Goal: Find contact information: Find contact information

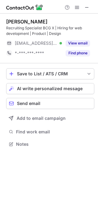
scroll to position [140, 98]
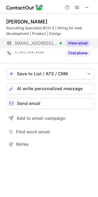
click at [79, 42] on button "View email" at bounding box center [78, 43] width 24 height 6
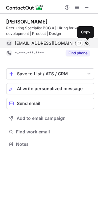
click at [86, 43] on span at bounding box center [86, 43] width 5 height 5
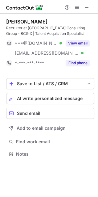
scroll to position [149, 98]
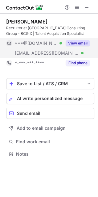
click at [81, 43] on button "View email" at bounding box center [78, 43] width 24 height 6
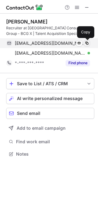
click at [88, 41] on span at bounding box center [86, 43] width 5 height 5
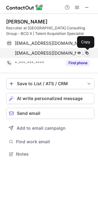
click at [86, 52] on span at bounding box center [86, 53] width 5 height 5
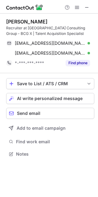
scroll to position [149, 98]
click at [88, 8] on span at bounding box center [86, 7] width 5 height 5
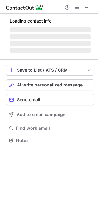
scroll to position [134, 98]
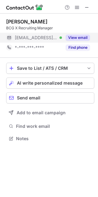
click at [78, 36] on button "View email" at bounding box center [78, 37] width 24 height 6
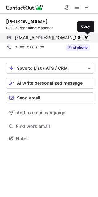
click at [87, 37] on span at bounding box center [86, 37] width 5 height 5
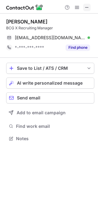
click at [89, 5] on span at bounding box center [86, 7] width 5 height 5
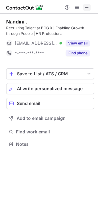
click at [85, 9] on span at bounding box center [86, 7] width 5 height 5
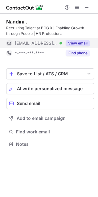
click at [80, 41] on button "View email" at bounding box center [78, 43] width 24 height 6
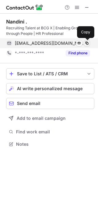
click at [87, 43] on span at bounding box center [86, 43] width 5 height 5
